Goal: Book appointment/travel/reservation

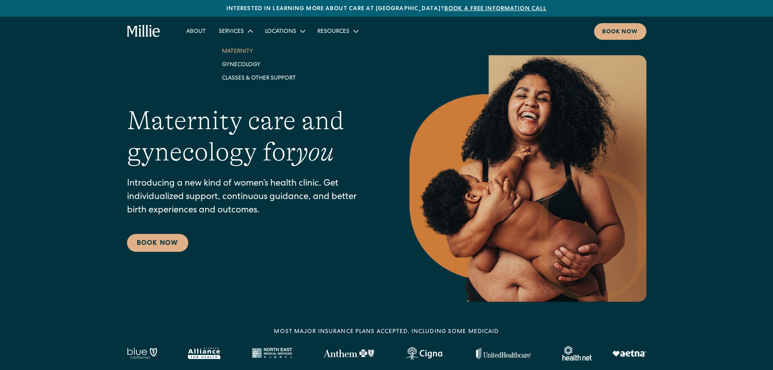
click at [243, 50] on link "Maternity" at bounding box center [259, 50] width 87 height 13
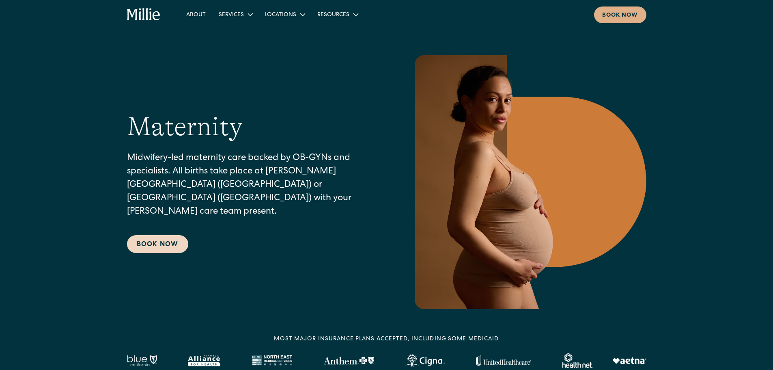
click at [157, 235] on link "Book Now" at bounding box center [157, 244] width 61 height 18
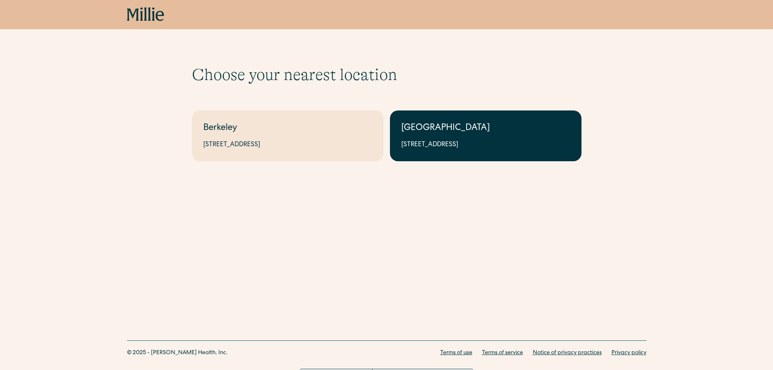
click at [489, 136] on link "South Bay 1471 Saratoga Ave, Suite 101, San Jose, CA 95129" at bounding box center [486, 135] width 192 height 51
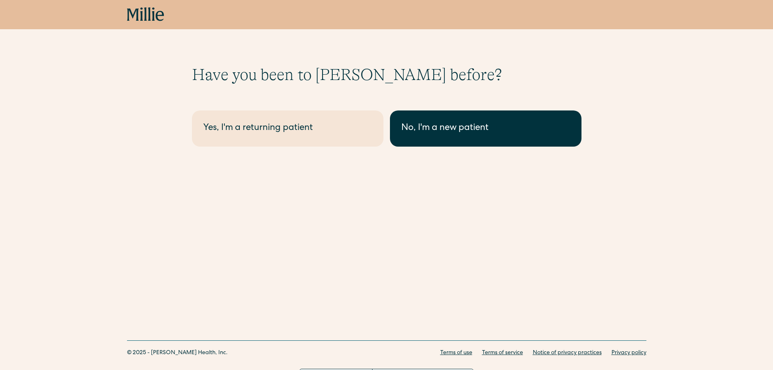
click at [430, 136] on link "No, I'm a new patient" at bounding box center [486, 128] width 192 height 36
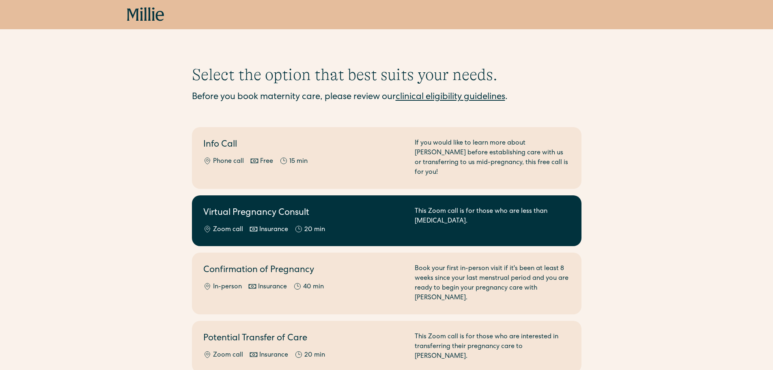
click at [380, 212] on div "Virtual Pregnancy Consult Zoom call Insurance 20 min" at bounding box center [304, 221] width 202 height 28
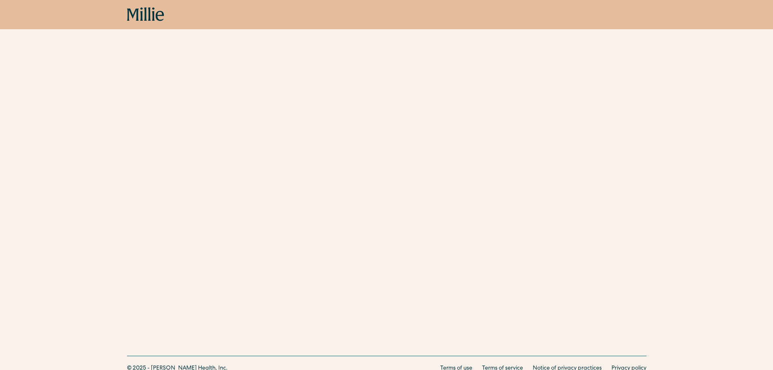
scroll to position [281, 0]
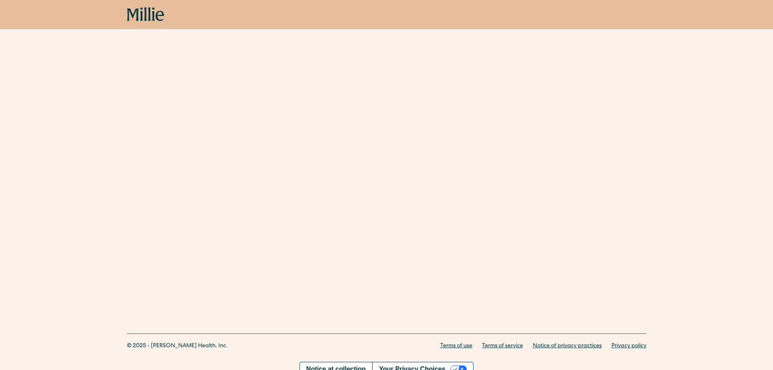
click at [645, 173] on div "Schedule your appointment Start here if you are less than 8 weeks pregnant. Mee…" at bounding box center [386, 26] width 773 height 484
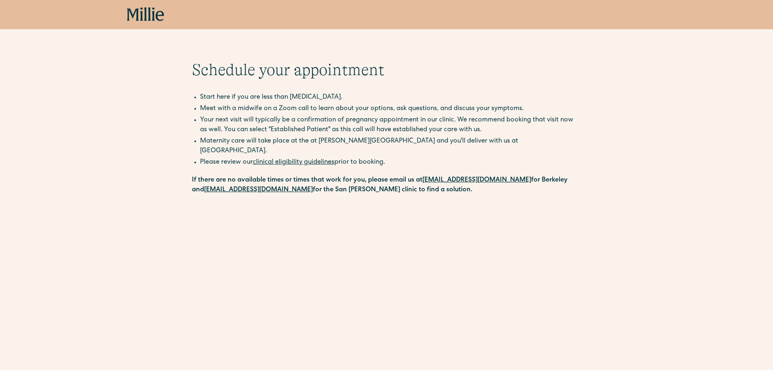
scroll to position [0, 0]
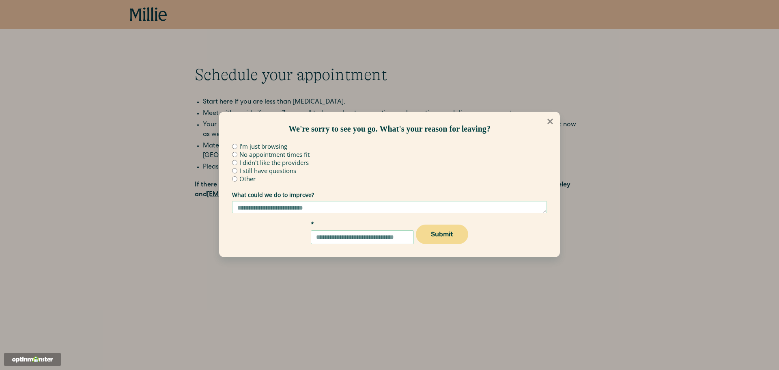
click at [551, 120] on icon at bounding box center [550, 121] width 9 height 9
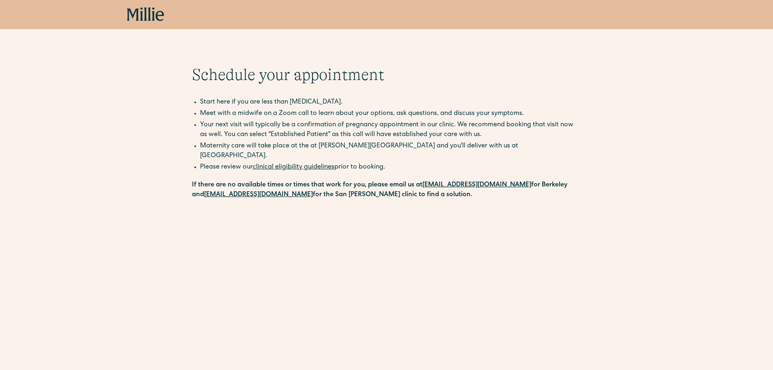
click at [695, 91] on div "Schedule your appointment Start here if you are less than 8 weeks pregnant. Mee…" at bounding box center [386, 307] width 773 height 484
